Goal: Information Seeking & Learning: Understand process/instructions

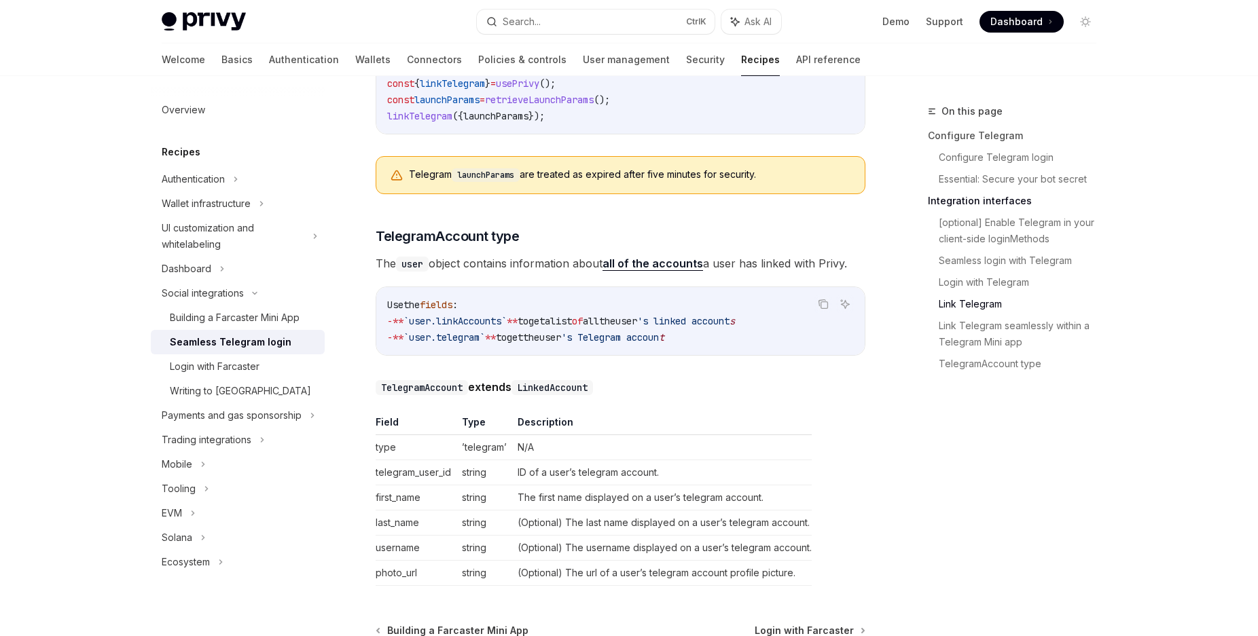
scroll to position [2050, 0]
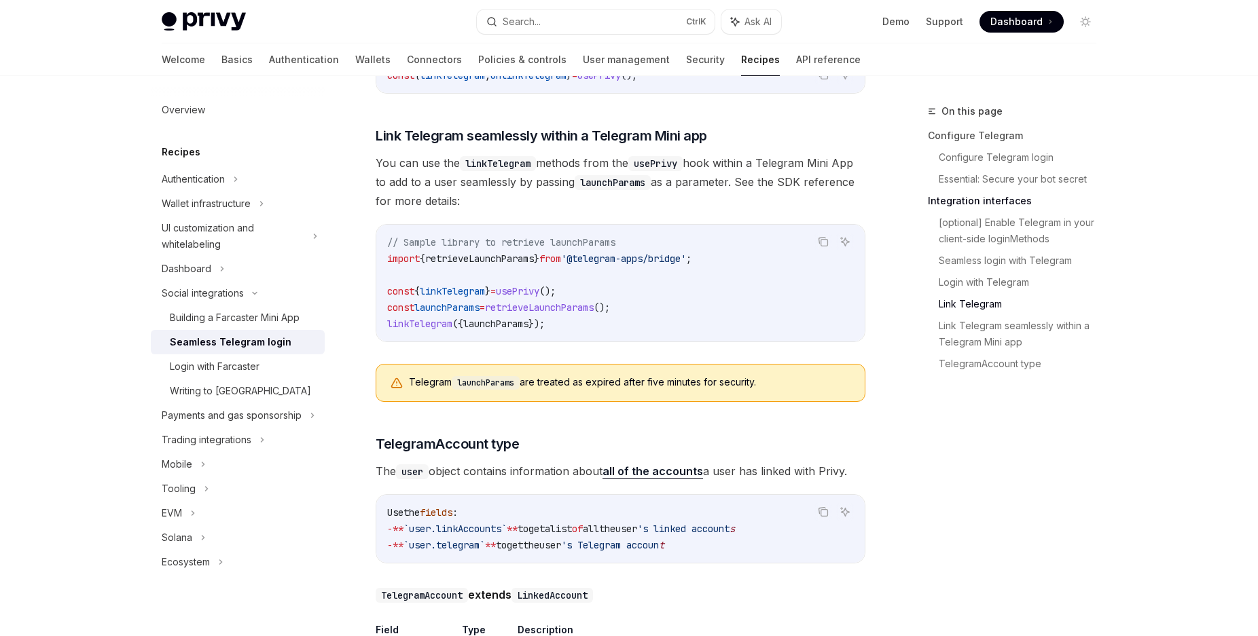
click at [1060, 499] on div "On this page Configure Telegram Configure Telegram login Essential: Secure your…" at bounding box center [1004, 369] width 206 height 533
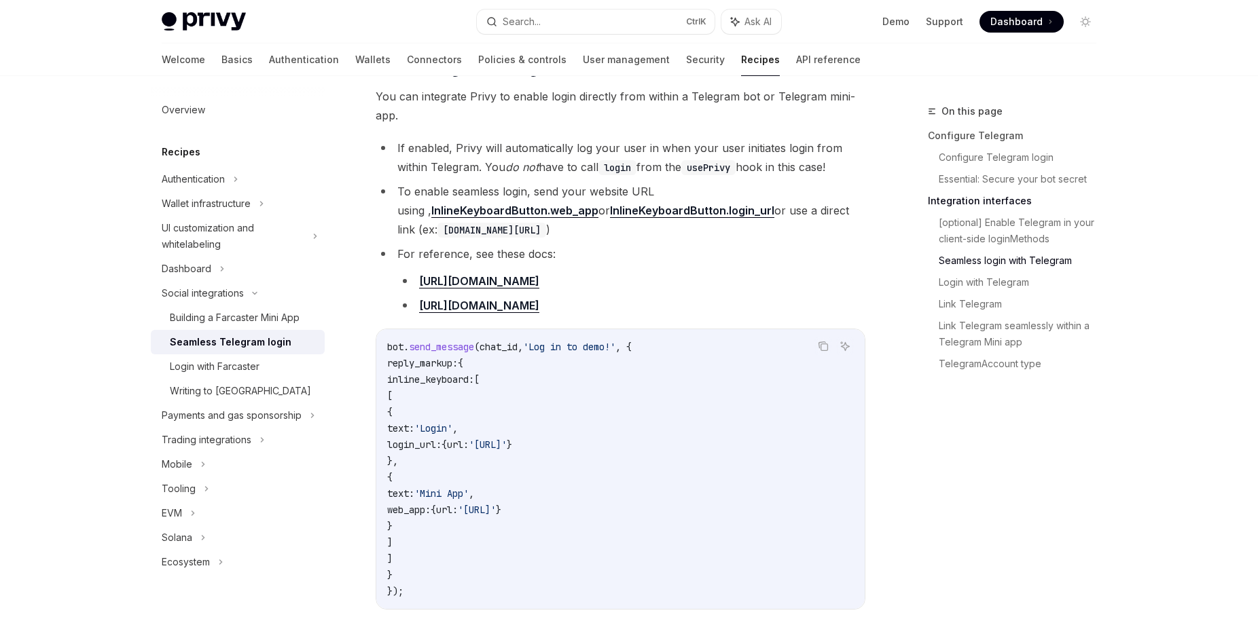
scroll to position [1219, 0]
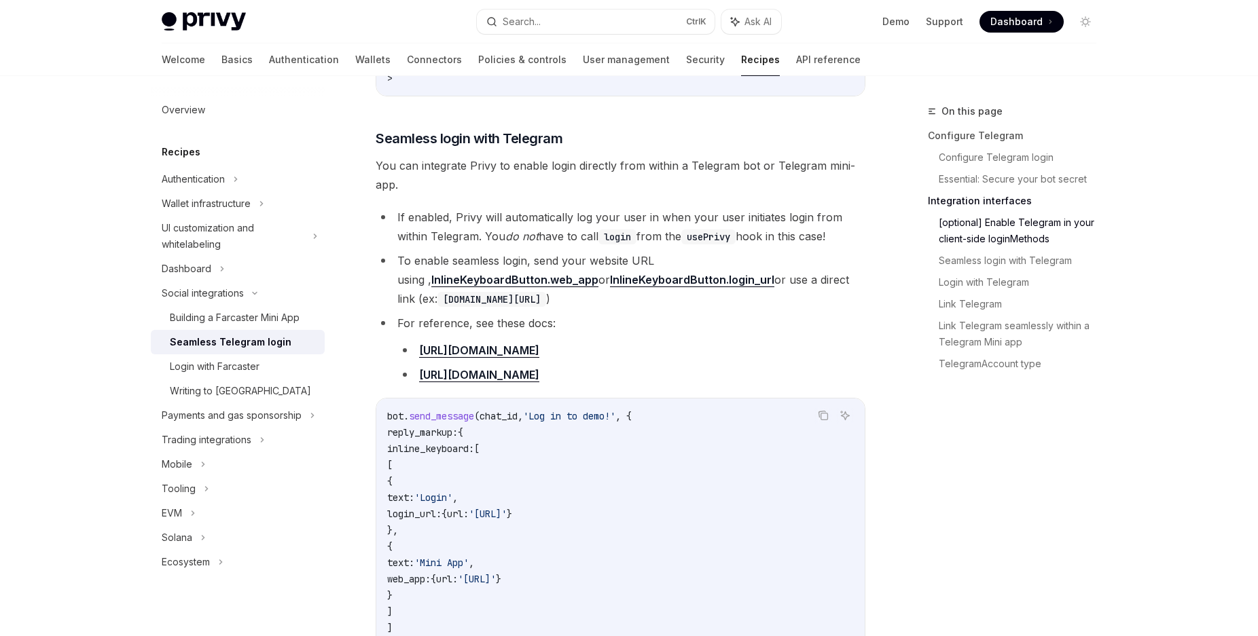
click at [561, 287] on li "To enable seamless login, send your website URL using , InlineKeyboardButton.we…" at bounding box center [621, 279] width 490 height 57
drag, startPoint x: 432, startPoint y: 264, endPoint x: 598, endPoint y: 266, distance: 165.8
click at [598, 266] on li "To enable seamless login, send your website URL using , InlineKeyboardButton.we…" at bounding box center [621, 279] width 490 height 57
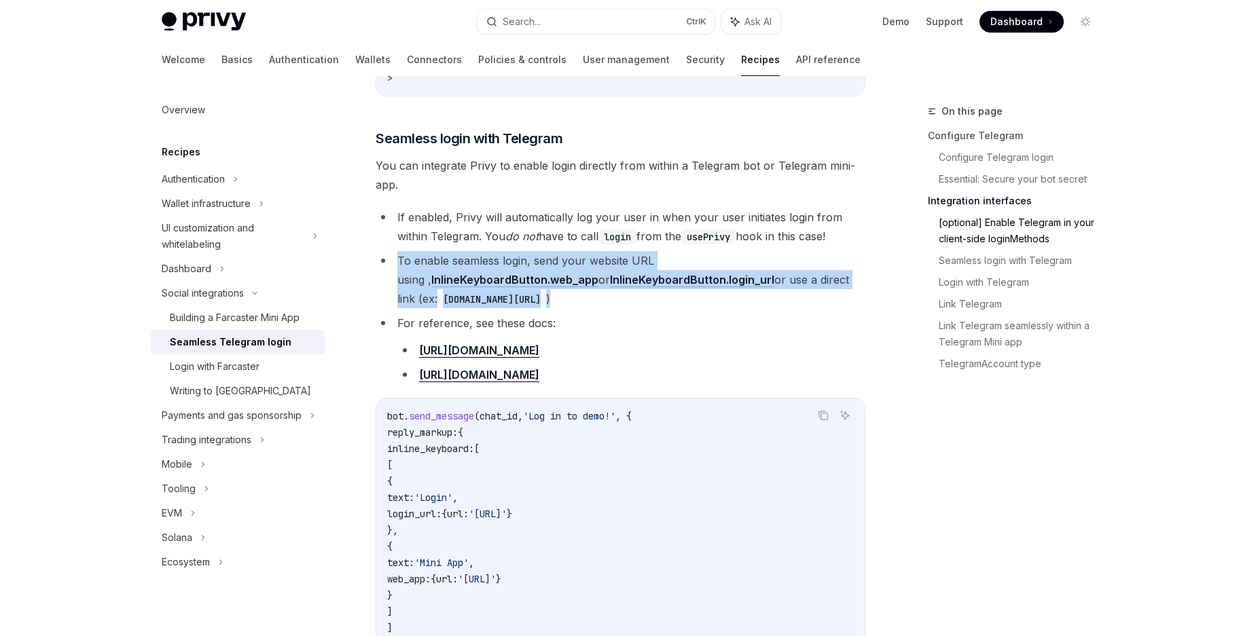
drag, startPoint x: 595, startPoint y: 292, endPoint x: 399, endPoint y: 247, distance: 200.7
click at [399, 251] on li "To enable seamless login, send your website URL using , InlineKeyboardButton.we…" at bounding box center [621, 279] width 490 height 57
copy li "To enable seamless login, send your website URL using , InlineKeyboardButton.we…"
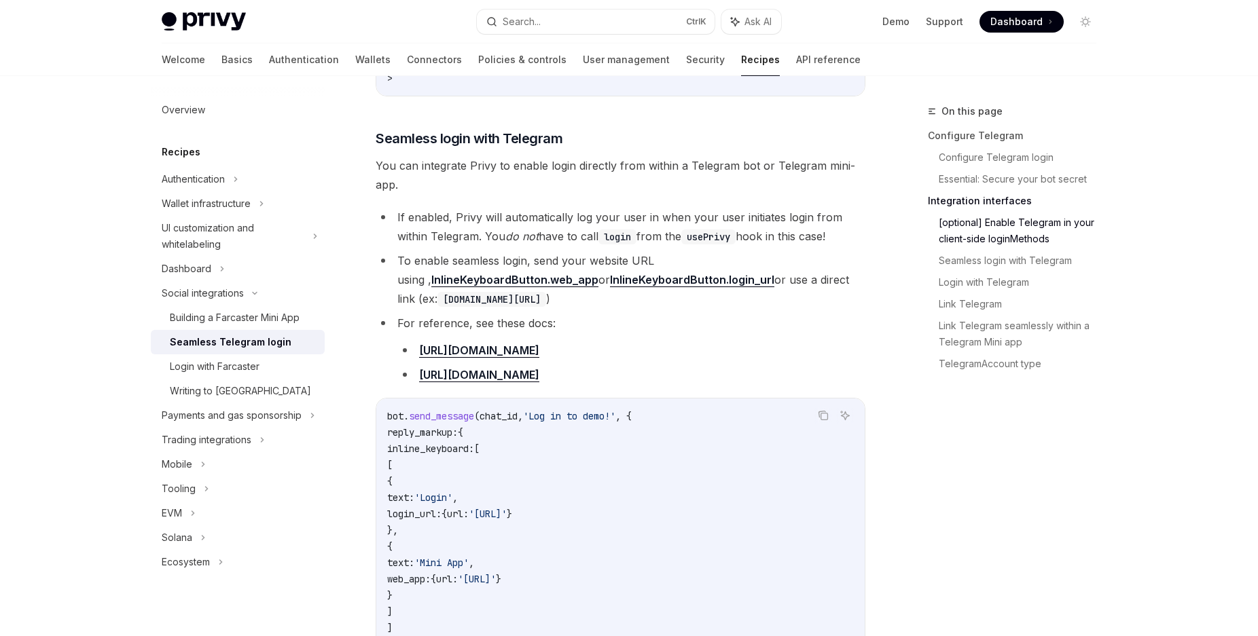
click at [33, 386] on div "Privy Docs home page Search... Ctrl K Ask AI Demo Support Dashboard Dashboard S…" at bounding box center [629, 304] width 1258 height 3046
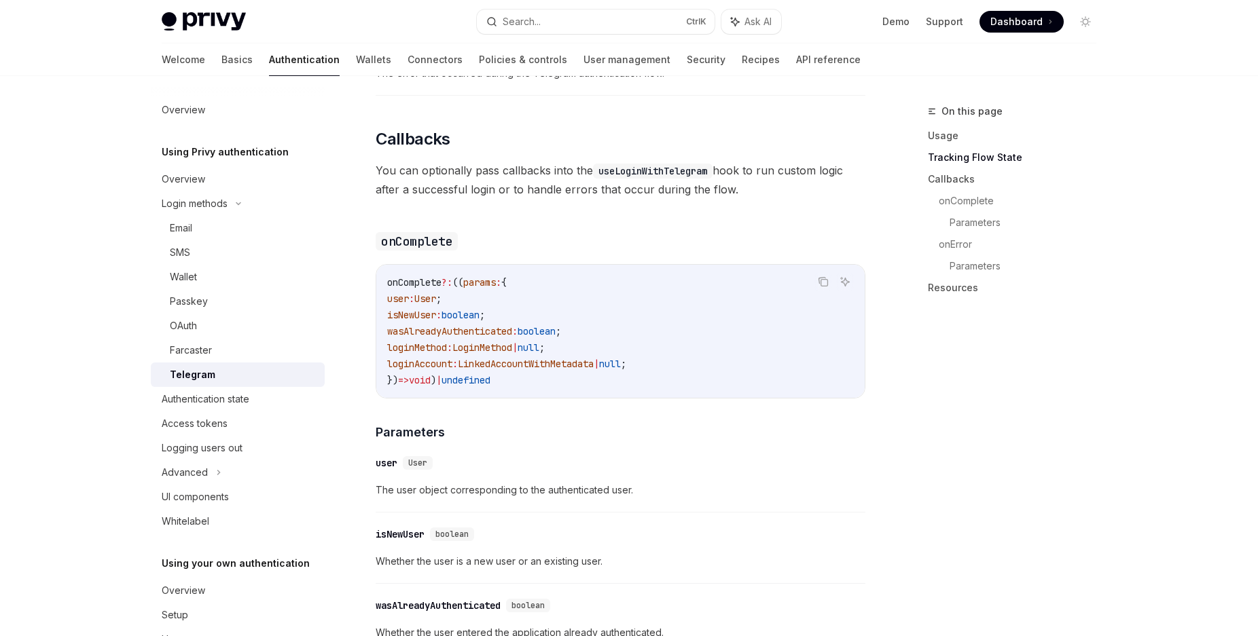
scroll to position [1178, 0]
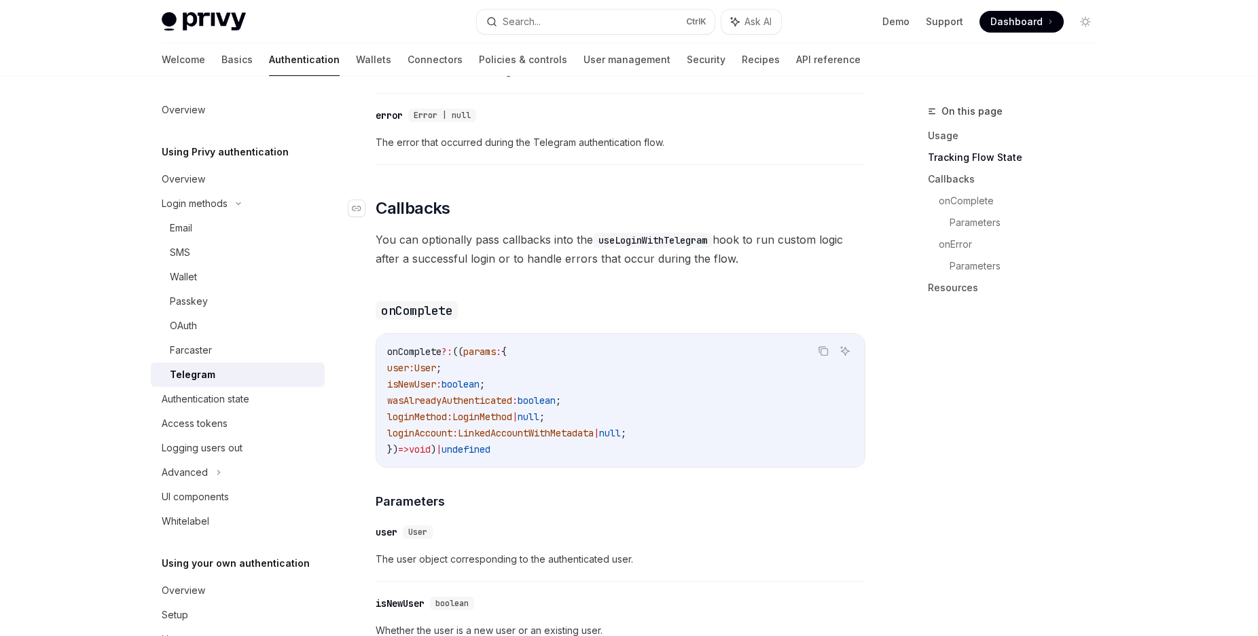
click at [431, 204] on span "Callbacks" at bounding box center [413, 209] width 75 height 22
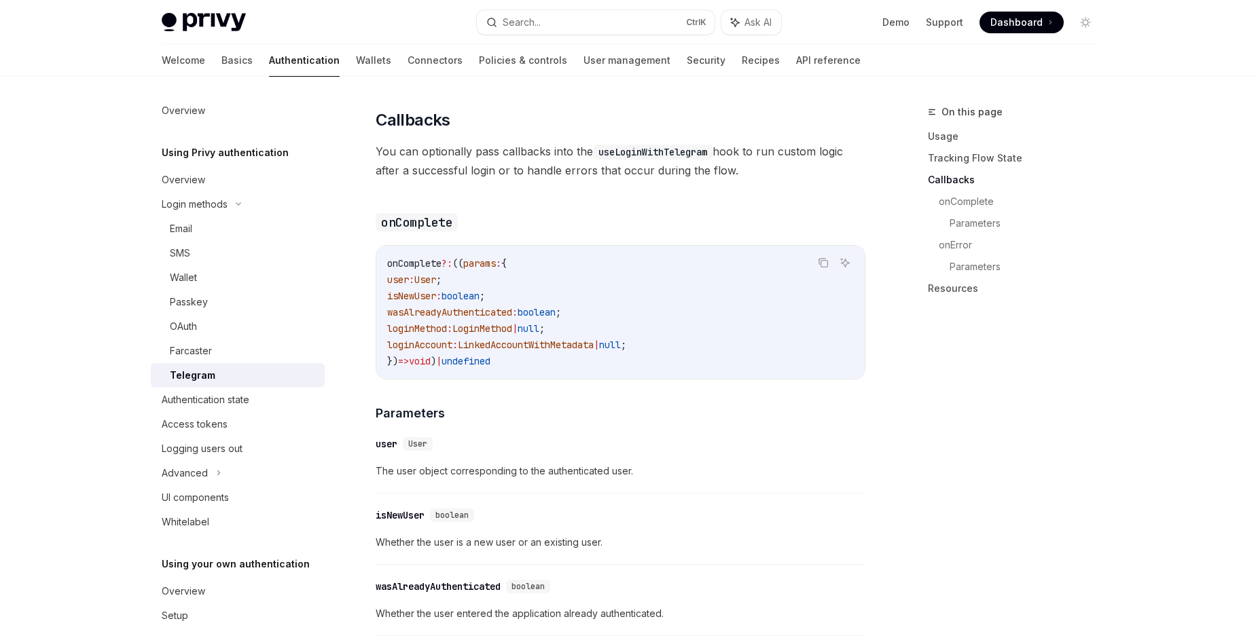
scroll to position [1265, 0]
click at [429, 205] on div "To authenticate your users with Privy’s out of the box UIs, check out UI compon…" at bounding box center [621, 158] width 490 height 2078
click at [763, 535] on span "Whether the user is a new user or an existing user." at bounding box center [621, 543] width 490 height 16
click at [1000, 456] on div "On this page Usage Tracking Flow State Callbacks onComplete Parameters onError …" at bounding box center [1004, 369] width 206 height 533
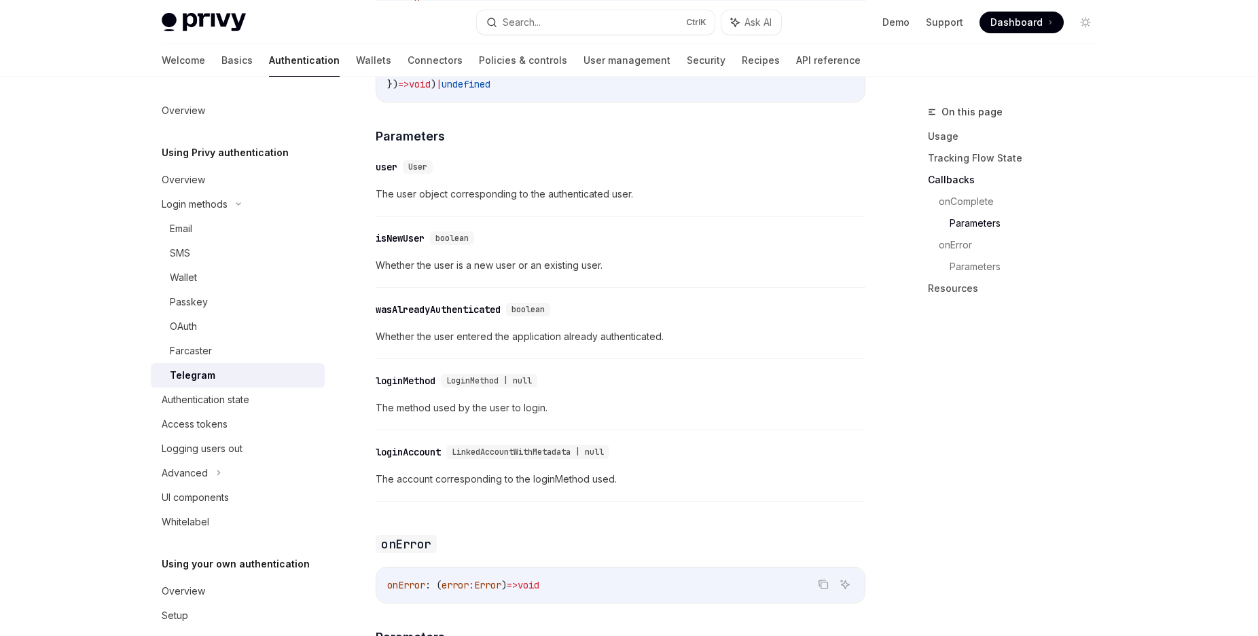
scroll to position [1751, 0]
